Goal: Task Accomplishment & Management: Manage account settings

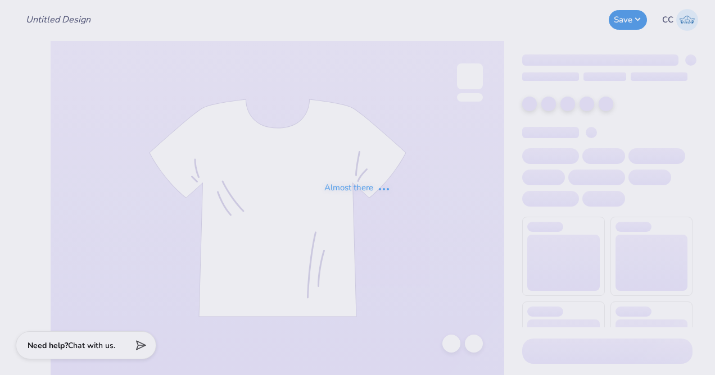
type input "KA Fall Rush Idea #3"
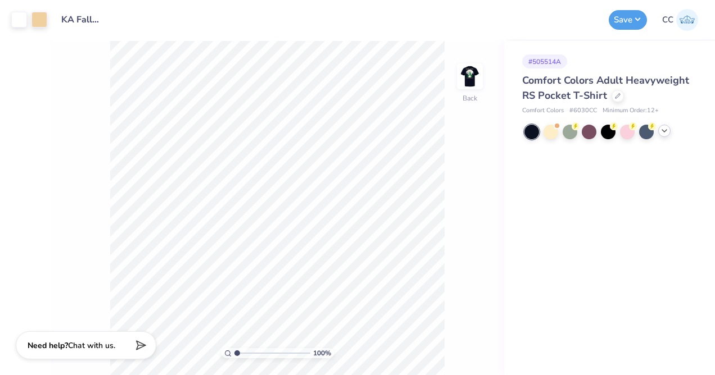
click at [667, 137] on div at bounding box center [608, 132] width 168 height 15
click at [665, 135] on icon at bounding box center [664, 130] width 9 height 9
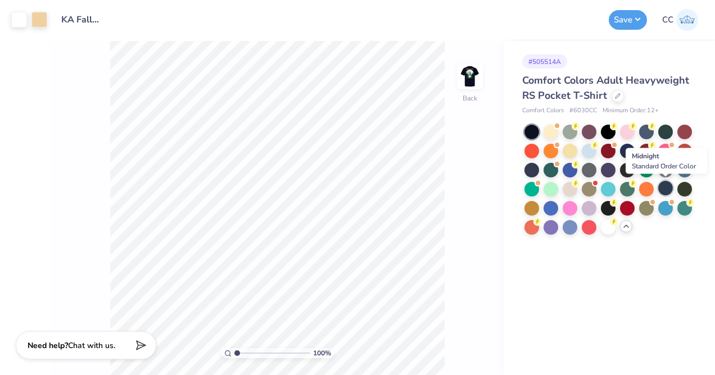
click at [670, 189] on div at bounding box center [665, 188] width 15 height 15
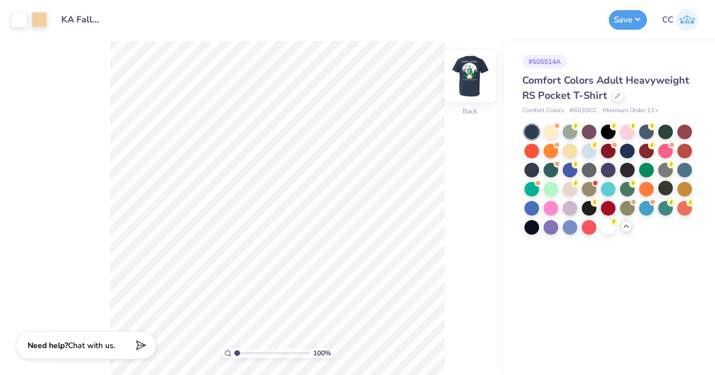
click at [452, 84] on img at bounding box center [469, 76] width 45 height 45
click at [463, 86] on img at bounding box center [469, 76] width 45 height 45
click at [624, 22] on button "Save" at bounding box center [627, 18] width 38 height 20
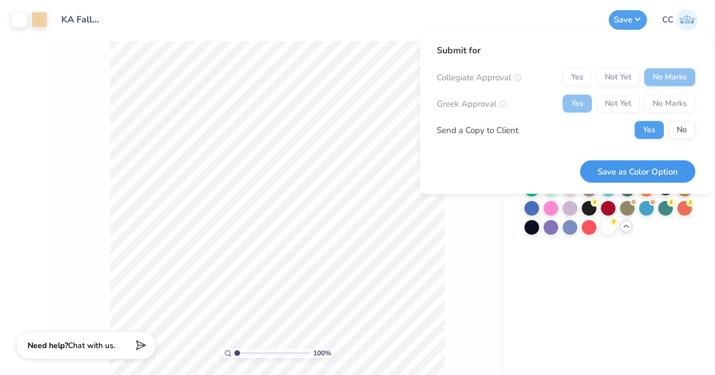
click at [646, 166] on button "Save as Color Option" at bounding box center [637, 171] width 115 height 23
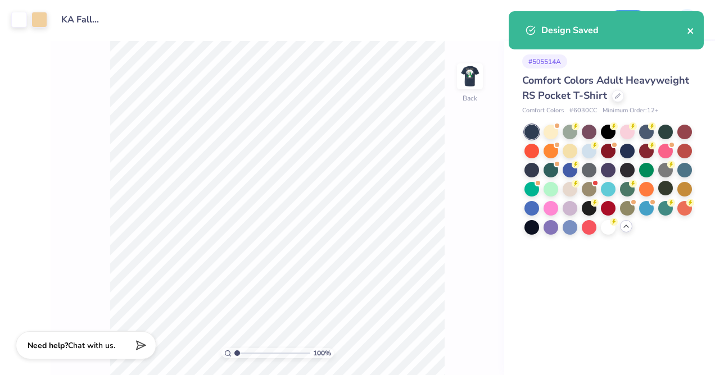
click at [690, 29] on icon "close" at bounding box center [691, 30] width 8 height 9
